Goal: Browse casually

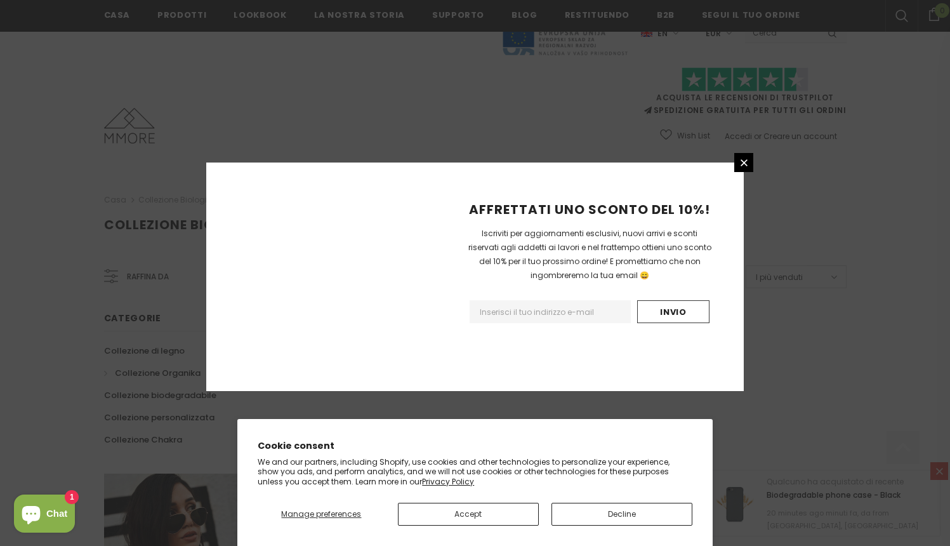
scroll to position [755, 0]
